Goal: Information Seeking & Learning: Learn about a topic

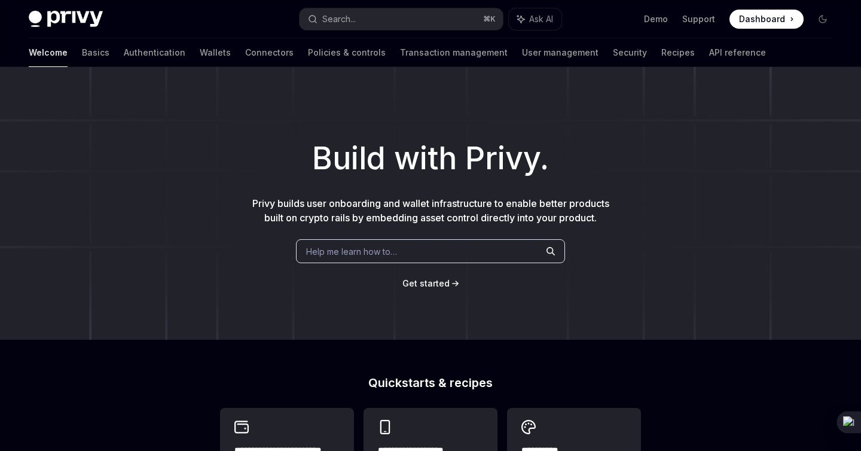
scroll to position [38, 0]
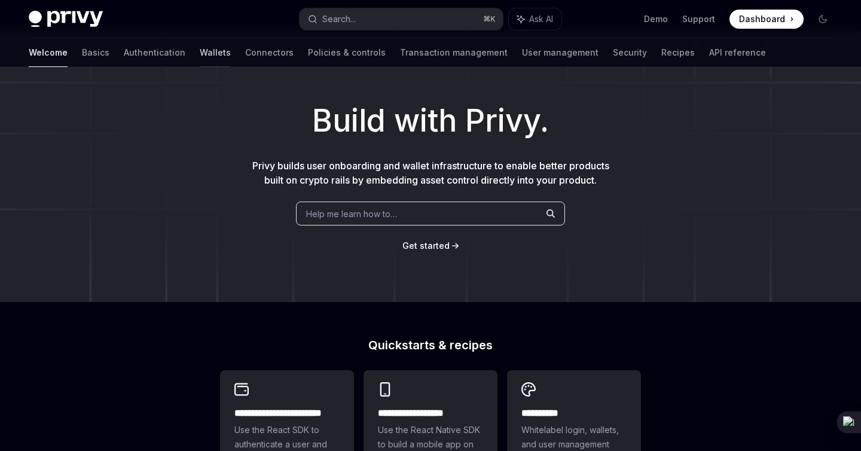
click at [200, 53] on link "Wallets" at bounding box center [215, 52] width 31 height 29
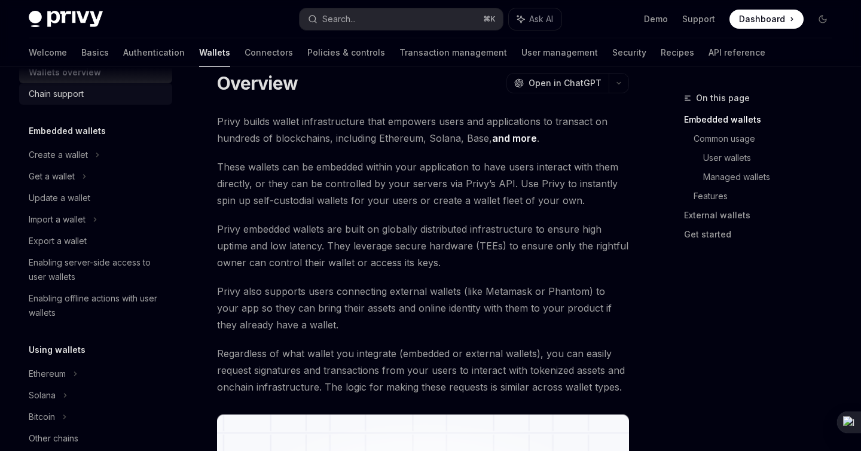
scroll to position [31, 0]
click at [89, 94] on div "Chain support" at bounding box center [97, 93] width 136 height 14
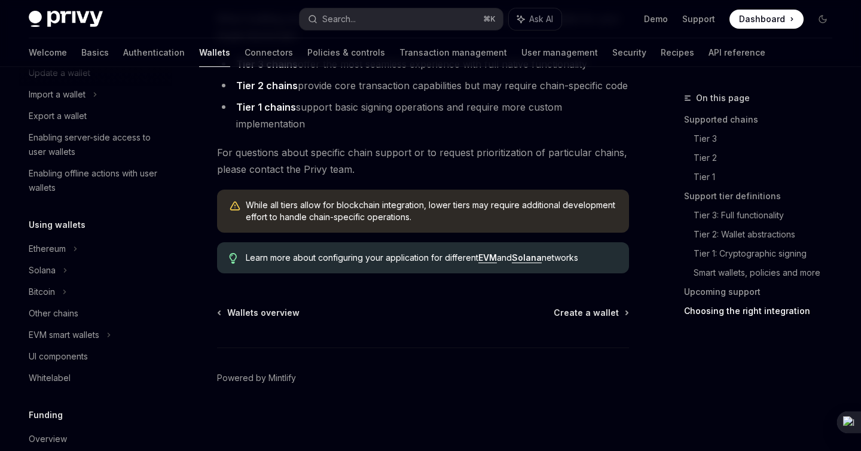
scroll to position [210, 0]
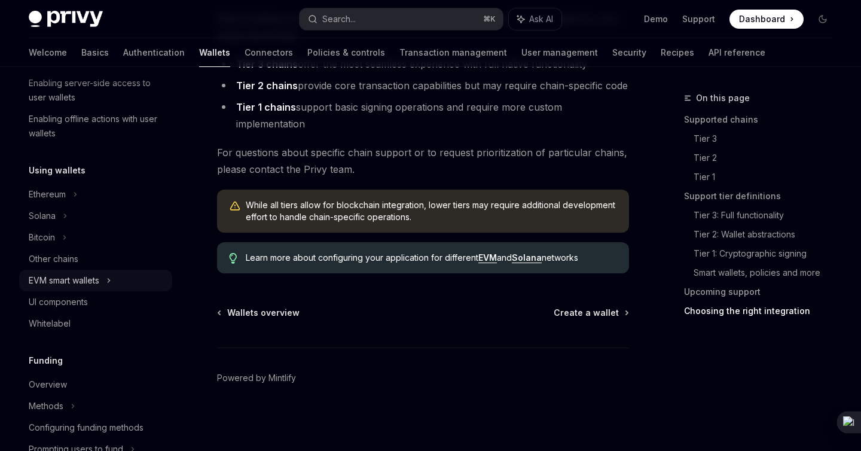
click at [77, 281] on div "EVM smart wallets" at bounding box center [64, 280] width 71 height 14
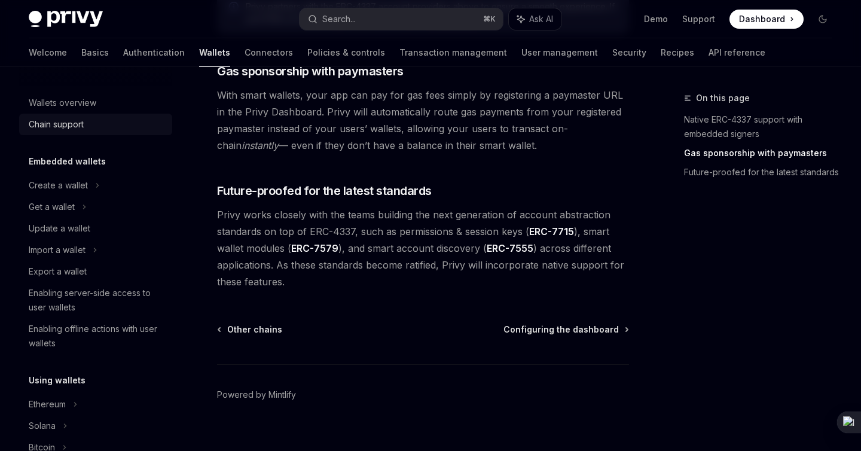
click at [86, 121] on div "Chain support" at bounding box center [97, 124] width 136 height 14
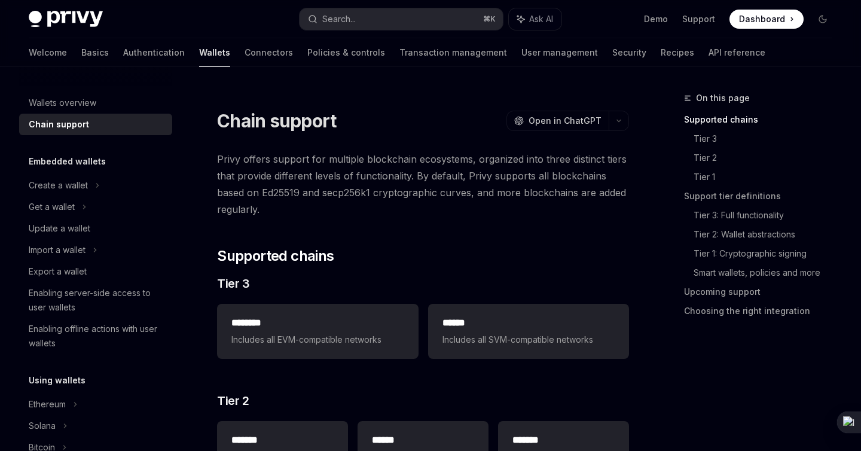
scroll to position [69, 0]
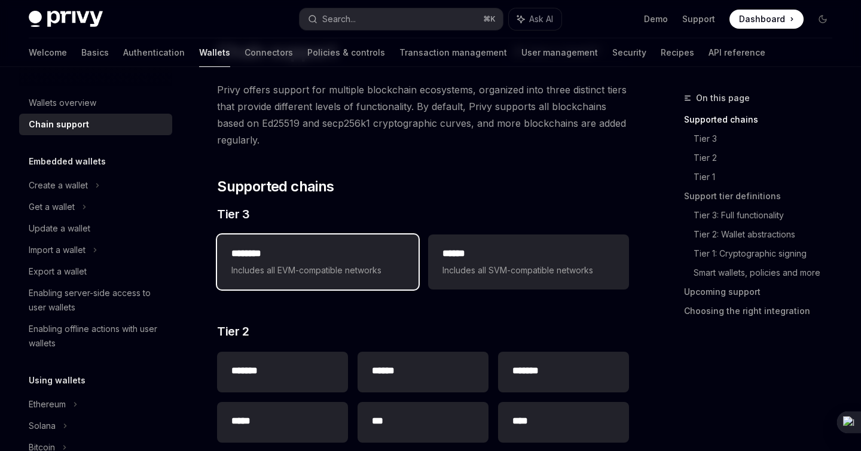
click at [305, 251] on h2 "********" at bounding box center [317, 253] width 172 height 14
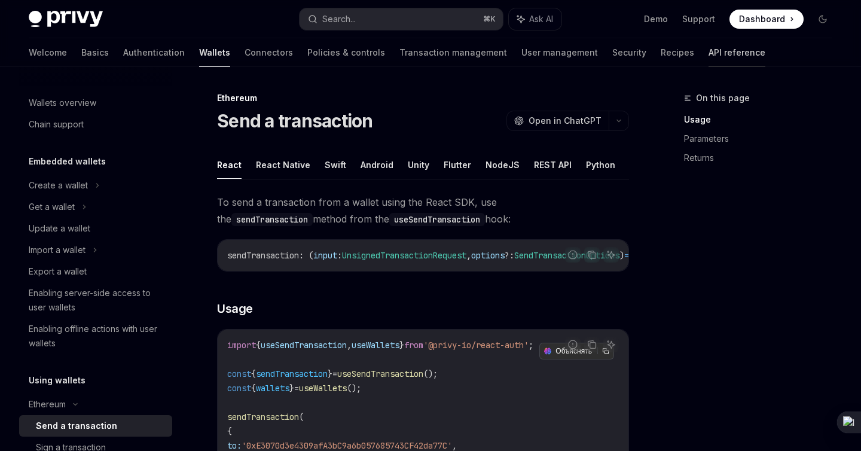
click at [709, 51] on link "API reference" at bounding box center [737, 52] width 57 height 29
type textarea "*"
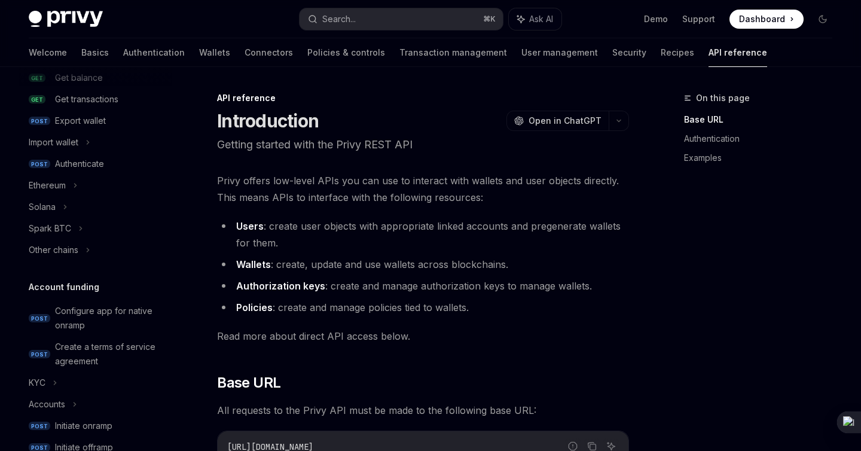
scroll to position [230, 0]
click at [393, 13] on button "Search... ⌘ K" at bounding box center [401, 19] width 203 height 22
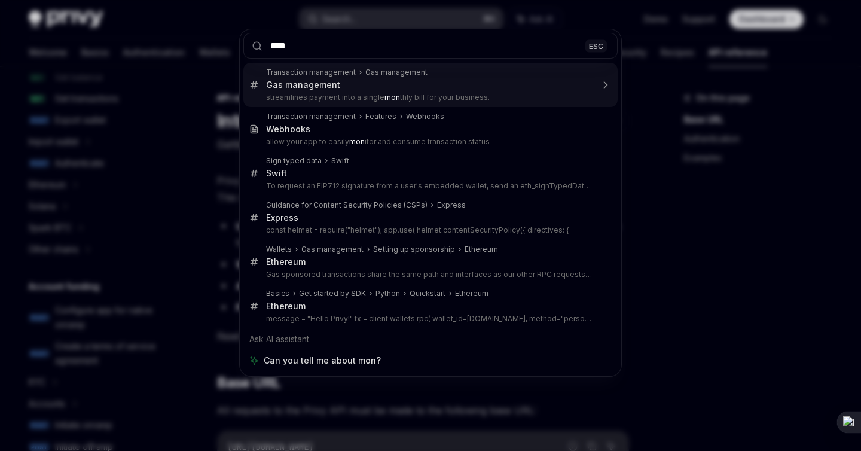
type input "*****"
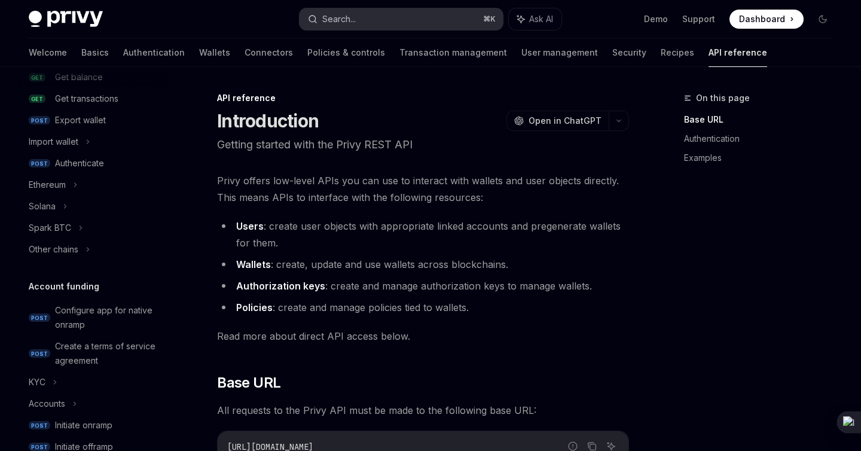
scroll to position [1719, 0]
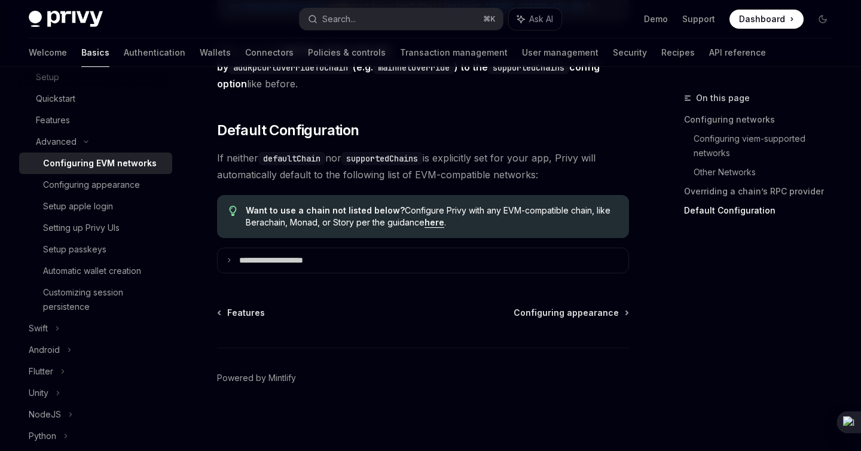
click at [433, 219] on link "here" at bounding box center [435, 222] width 20 height 11
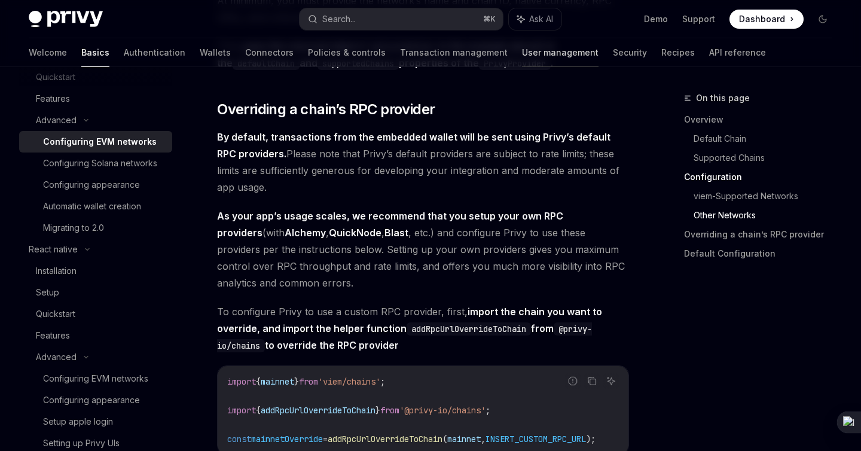
scroll to position [2580, 0]
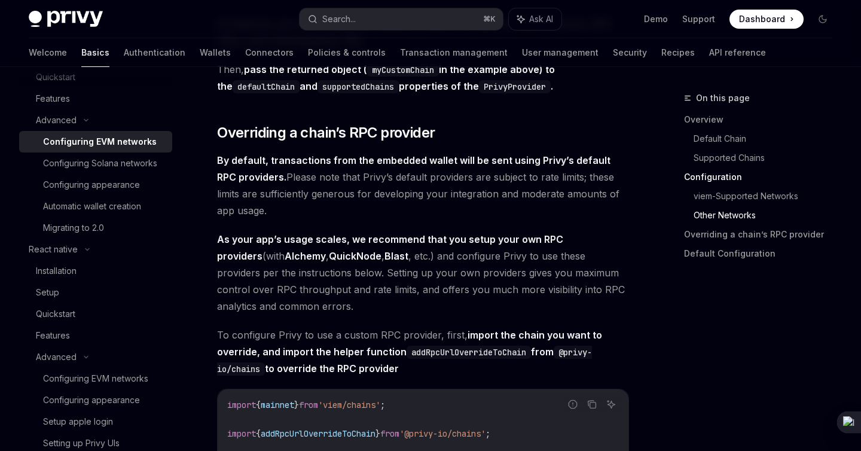
click at [69, 17] on img at bounding box center [66, 19] width 74 height 17
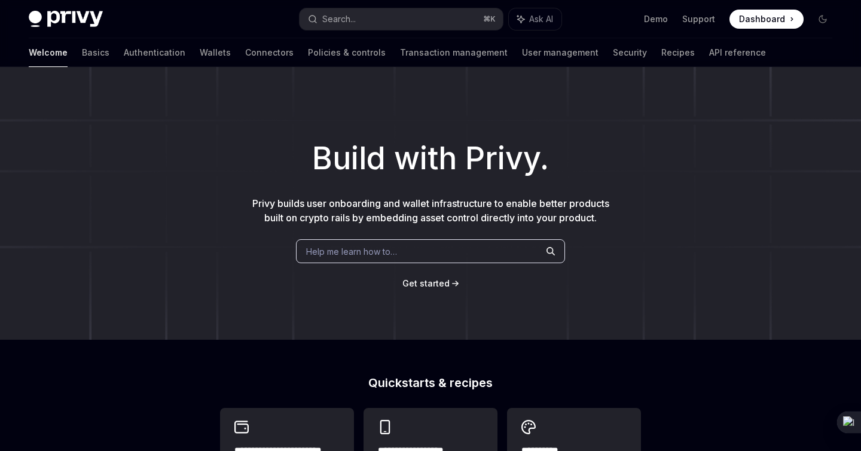
click at [69, 17] on img at bounding box center [66, 19] width 74 height 17
click at [73, 20] on img at bounding box center [66, 19] width 74 height 17
click at [68, 20] on img at bounding box center [66, 19] width 74 height 17
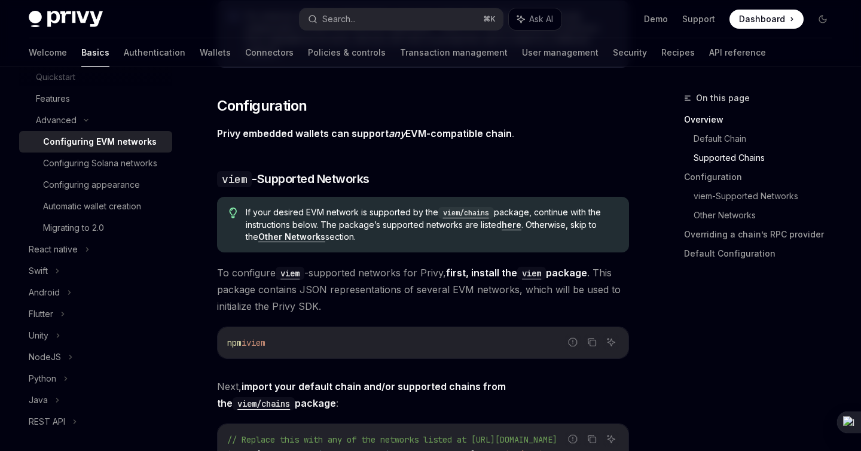
scroll to position [1165, 0]
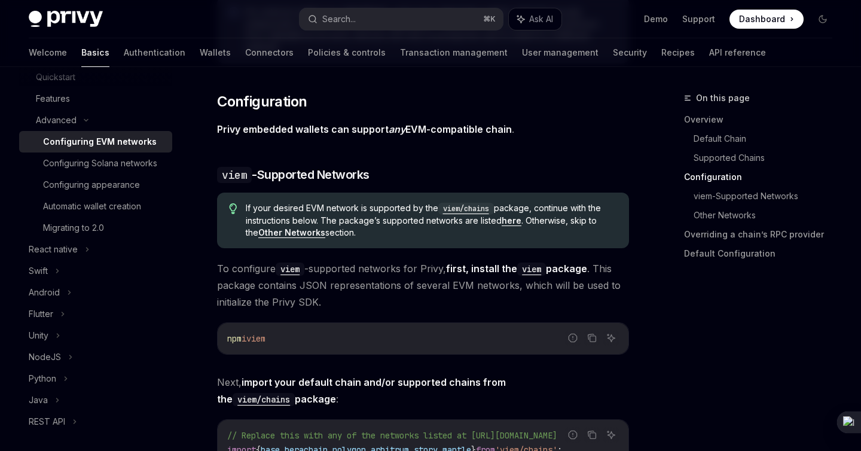
click at [81, 11] on img at bounding box center [66, 19] width 74 height 17
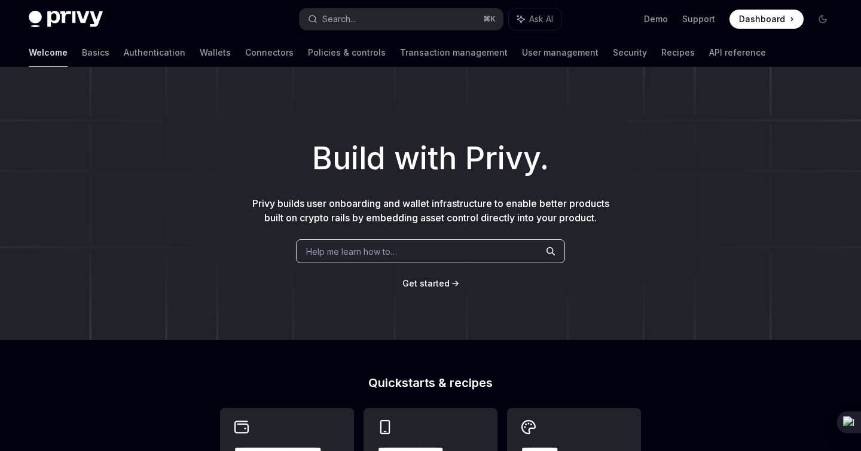
click at [84, 13] on img at bounding box center [66, 19] width 74 height 17
type textarea "*"
click at [228, 25] on div "Privy Docs home page" at bounding box center [159, 19] width 261 height 17
click at [661, 23] on link "Demo" at bounding box center [656, 19] width 24 height 12
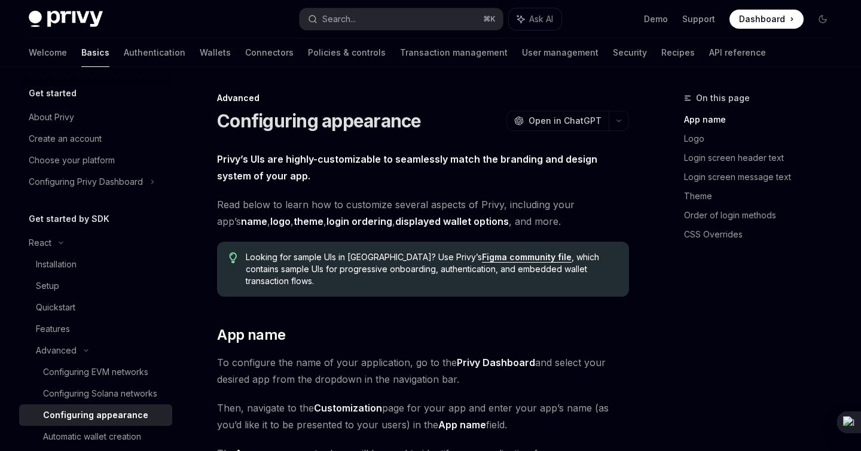
click at [79, 257] on div "Installation" at bounding box center [100, 264] width 129 height 14
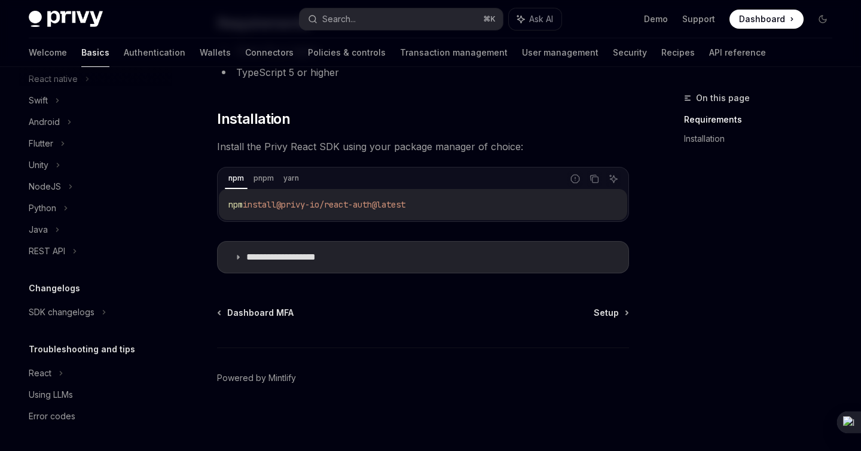
scroll to position [136, 0]
click at [84, 318] on div "SDK changelogs" at bounding box center [62, 312] width 66 height 14
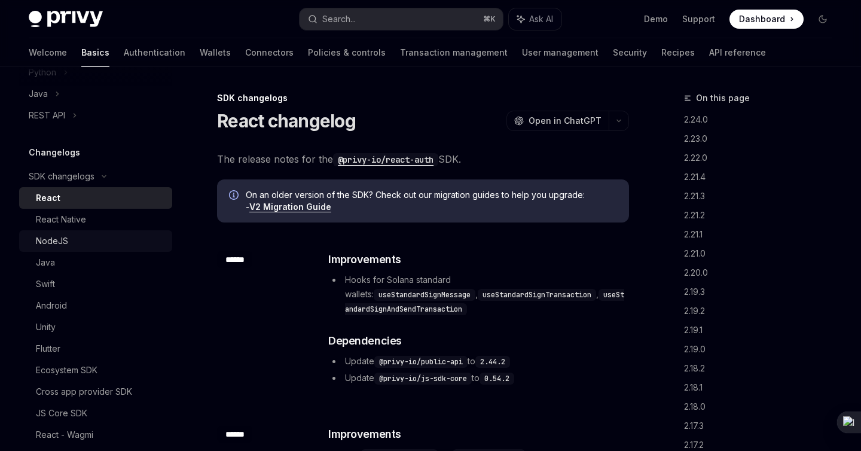
scroll to position [553, 0]
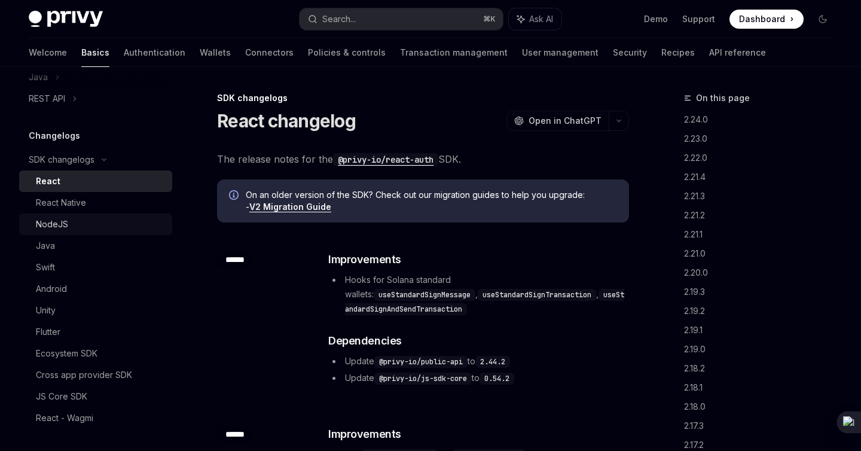
click at [72, 228] on div "NodeJS" at bounding box center [100, 224] width 129 height 14
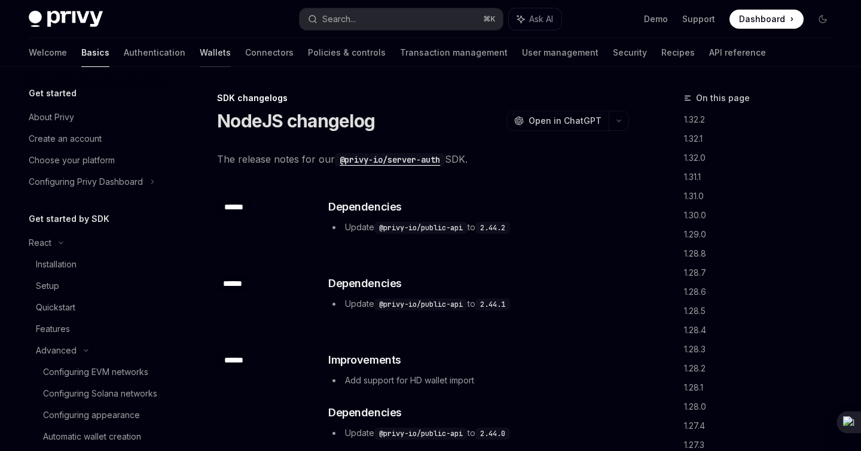
click at [200, 54] on link "Wallets" at bounding box center [215, 52] width 31 height 29
type textarea "*"
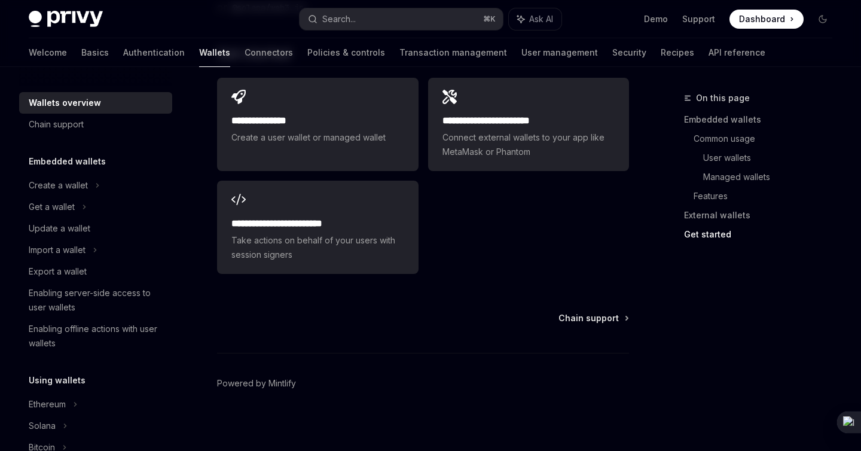
scroll to position [2038, 0]
